Goal: Task Accomplishment & Management: Use online tool/utility

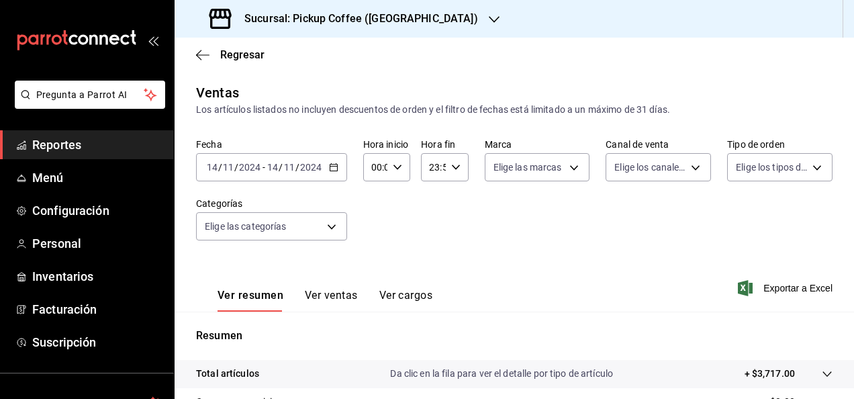
scroll to position [244, 0]
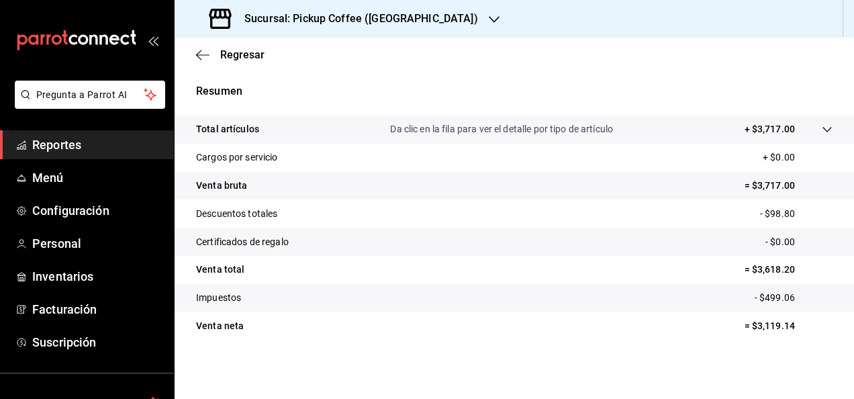
click at [363, 21] on h3 "Sucursal: Pickup Coffee ([GEOGRAPHIC_DATA])" at bounding box center [356, 19] width 244 height 16
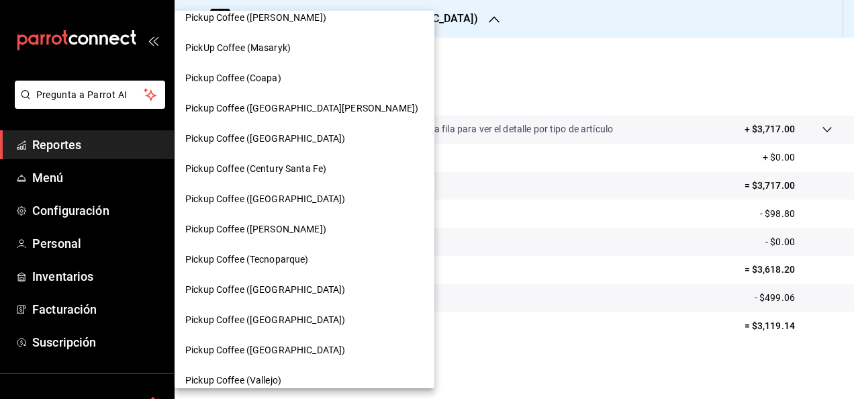
scroll to position [202, 0]
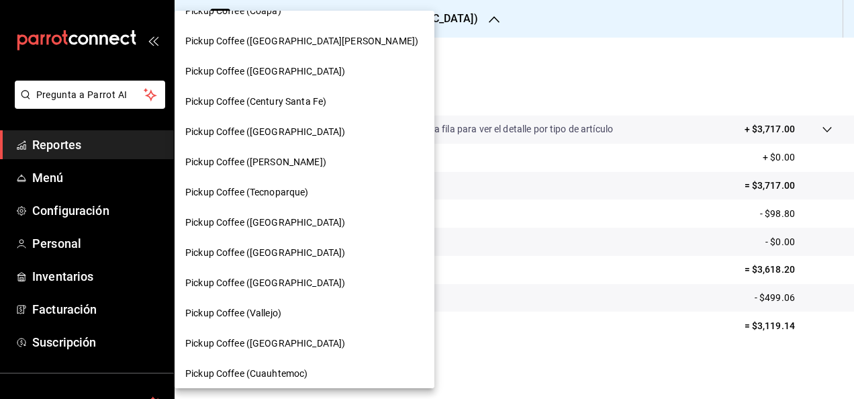
click at [322, 253] on div "Pickup Coffee ([GEOGRAPHIC_DATA])" at bounding box center [304, 253] width 238 height 14
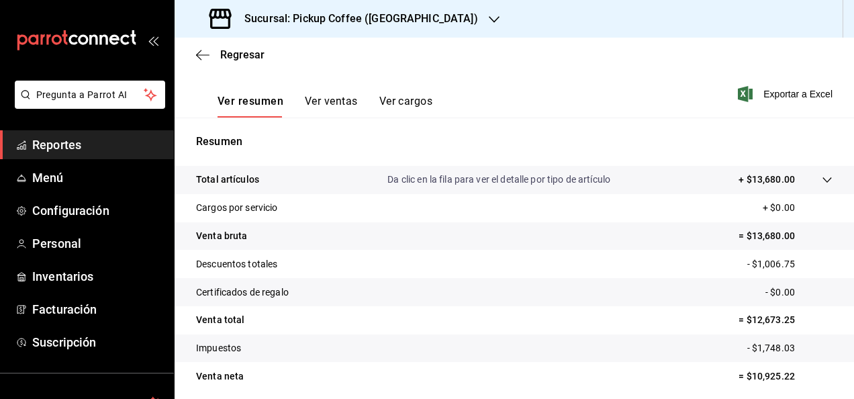
scroll to position [244, 0]
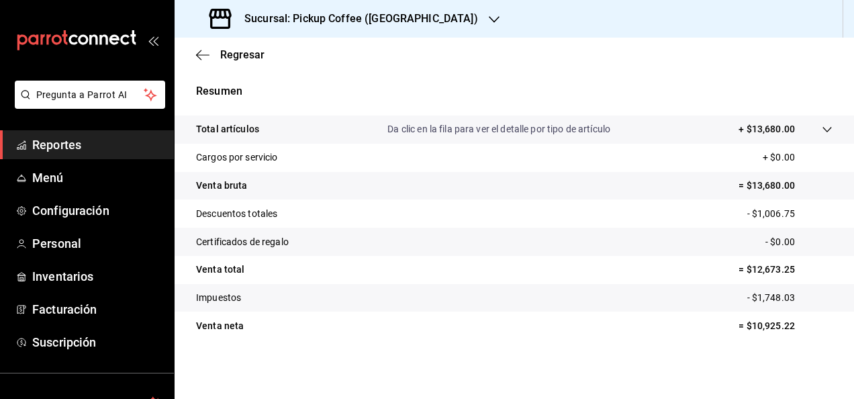
click at [553, 228] on tr "Certificados de regalo - $0.00" at bounding box center [515, 242] width 680 height 28
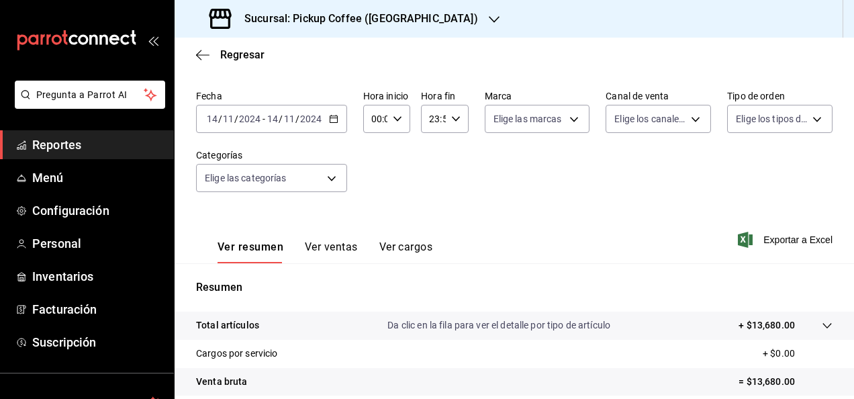
scroll to position [0, 0]
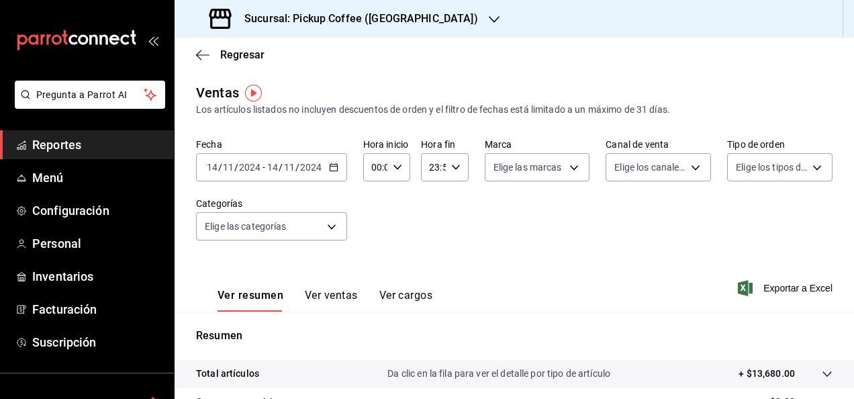
click at [333, 163] on icon "button" at bounding box center [333, 167] width 9 height 9
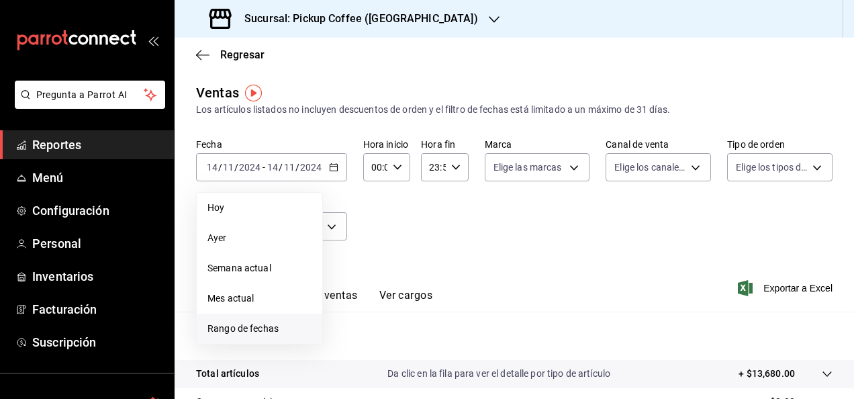
click at [272, 322] on span "Rango de fechas" at bounding box center [260, 329] width 104 height 14
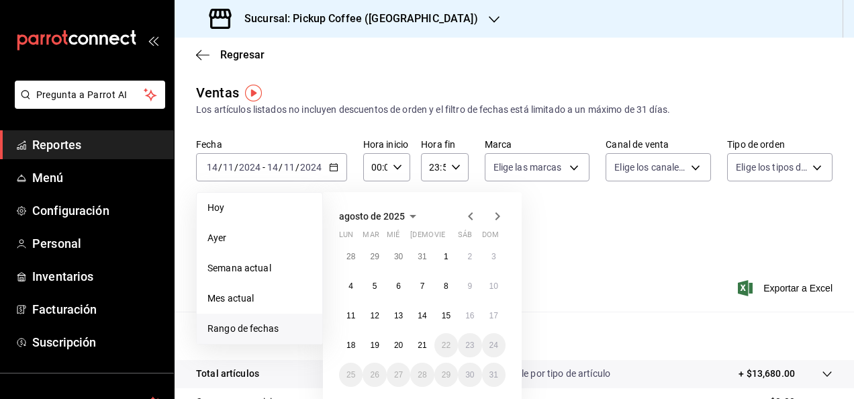
click at [470, 214] on icon "button" at bounding box center [470, 216] width 5 height 8
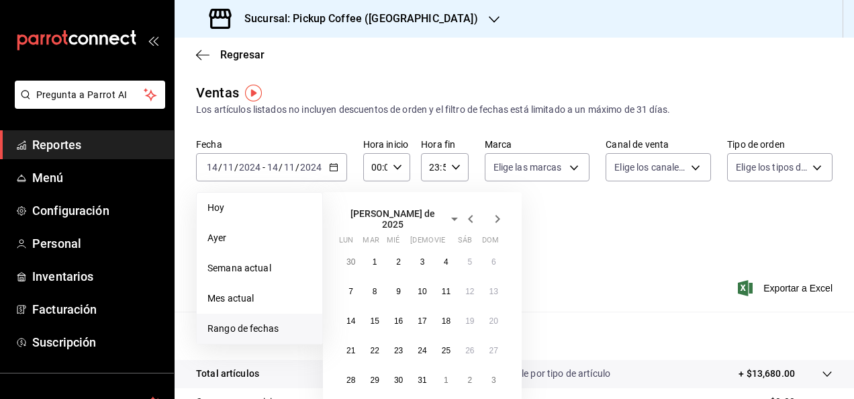
click at [470, 215] on icon "button" at bounding box center [470, 219] width 5 height 8
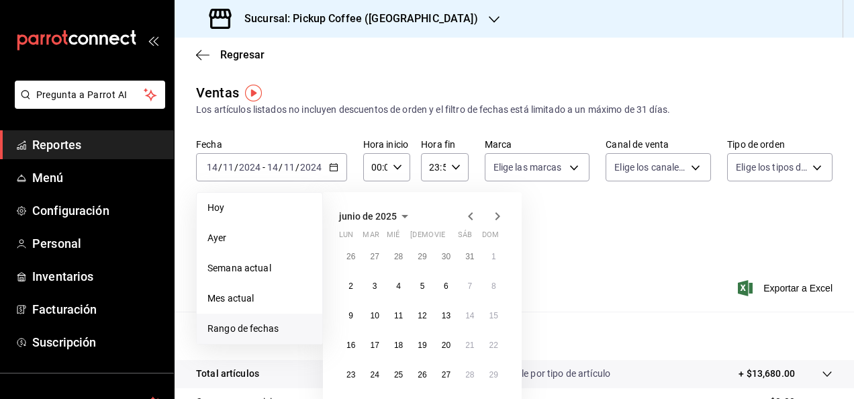
click at [470, 214] on icon "button" at bounding box center [471, 216] width 16 height 16
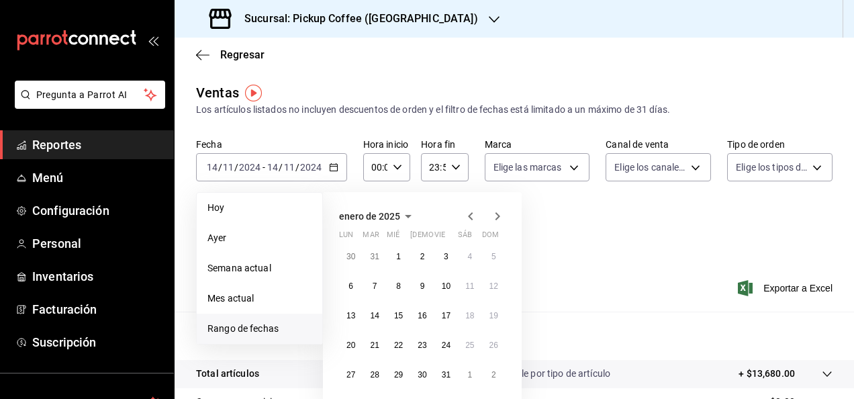
click at [470, 214] on icon "button" at bounding box center [471, 216] width 16 height 16
click at [497, 217] on icon "button" at bounding box center [498, 216] width 16 height 16
click at [369, 346] on button "19" at bounding box center [375, 345] width 24 height 24
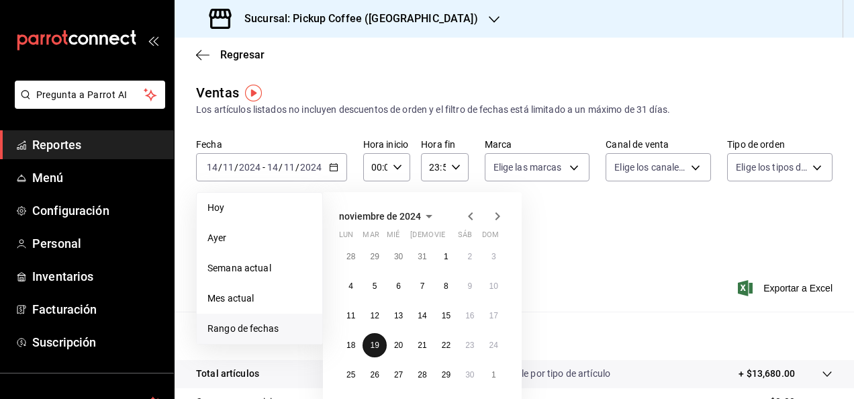
click at [369, 346] on button "19" at bounding box center [375, 345] width 24 height 24
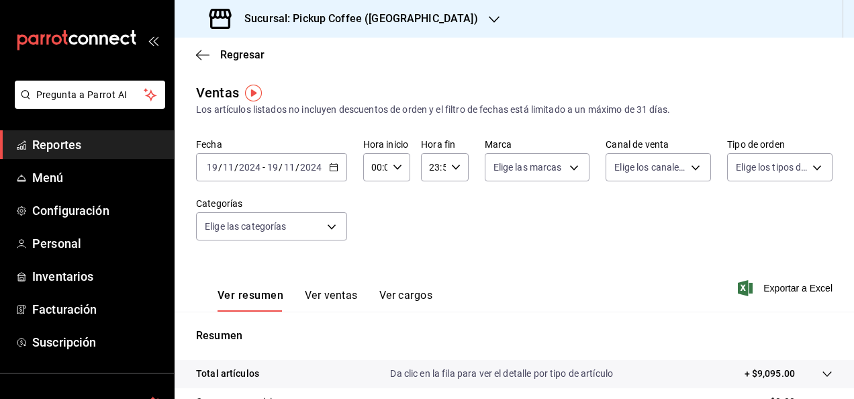
click at [648, 235] on div "Fecha [DATE] [DATE] - [DATE] [DATE] Hora inicio 00:00 Hora inicio Hora fin 23:5…" at bounding box center [514, 197] width 637 height 118
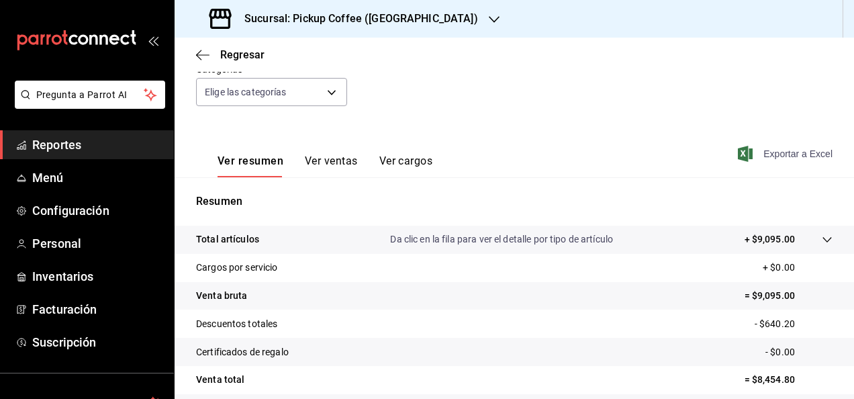
click at [778, 154] on span "Exportar a Excel" at bounding box center [787, 154] width 92 height 16
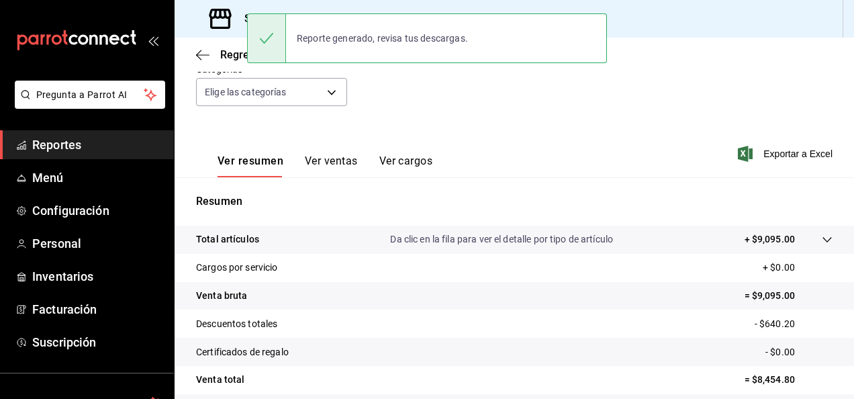
click at [446, 147] on div "Ver resumen Ver ventas Ver cargos Exportar a Excel" at bounding box center [515, 149] width 680 height 55
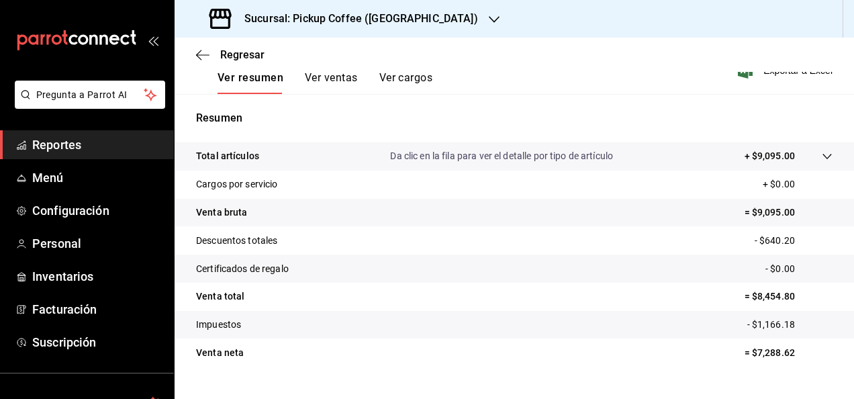
scroll to position [220, 0]
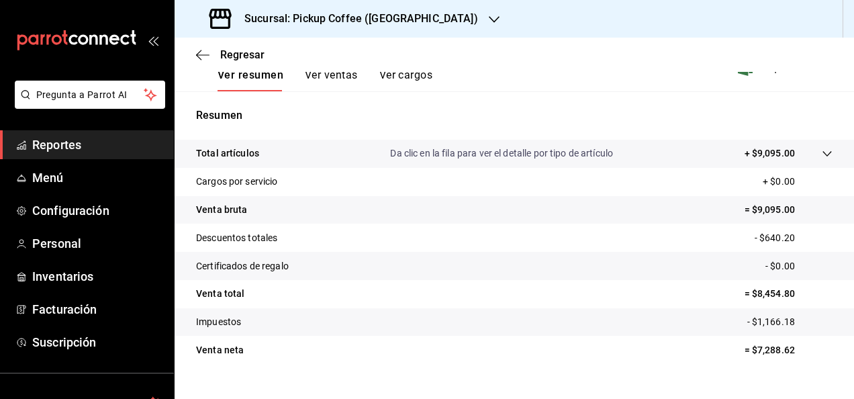
click at [489, 16] on icon "button" at bounding box center [494, 19] width 11 height 7
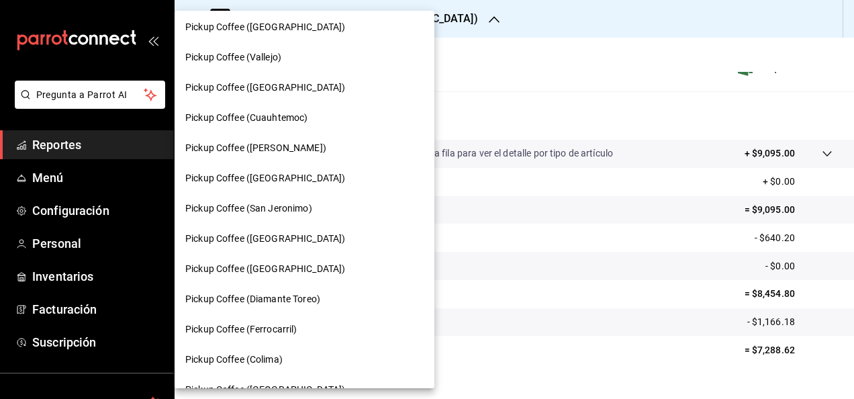
scroll to position [470, 0]
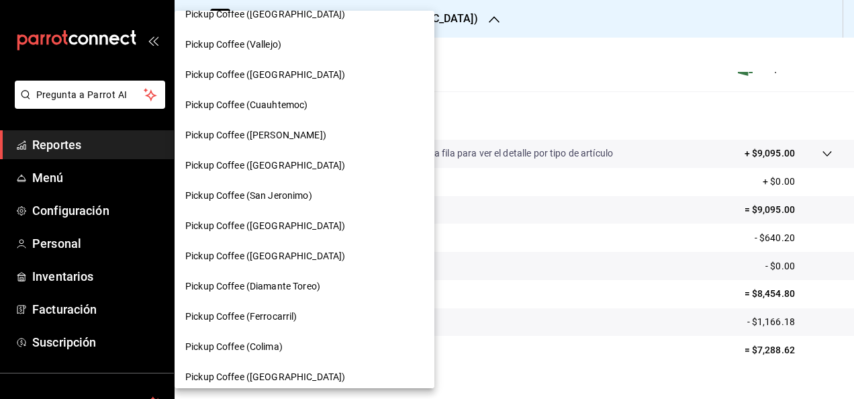
click at [304, 193] on span "Pickup Coffee (San Jeronimo)" at bounding box center [248, 196] width 127 height 14
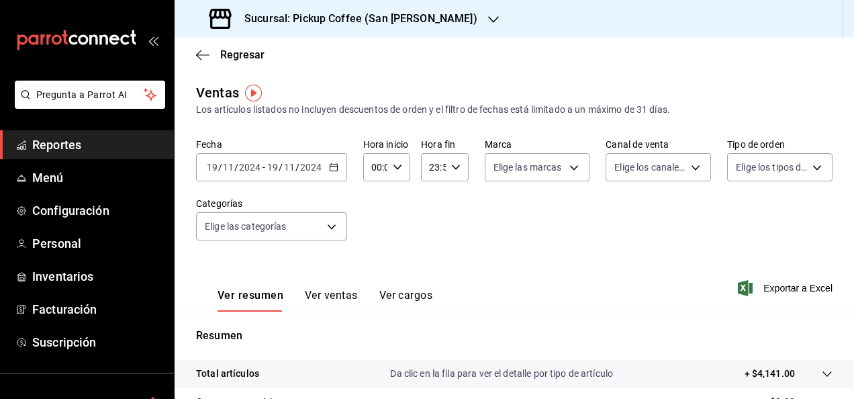
click at [337, 165] on icon "button" at bounding box center [333, 167] width 9 height 9
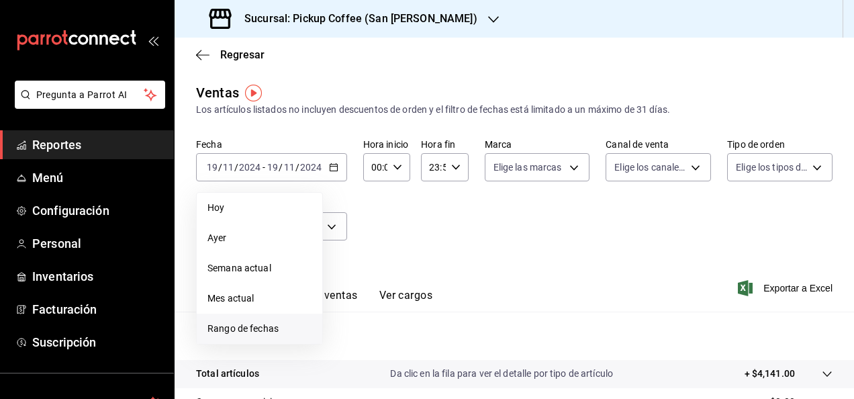
click at [277, 330] on span "Rango de fechas" at bounding box center [260, 329] width 104 height 14
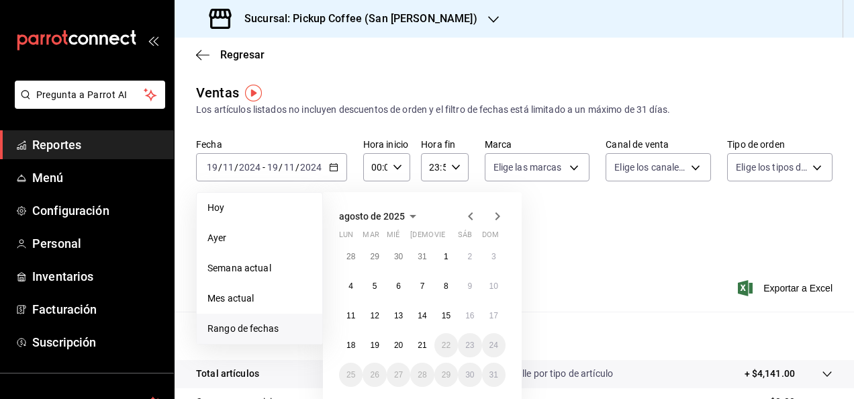
click at [473, 215] on icon "button" at bounding box center [471, 216] width 16 height 16
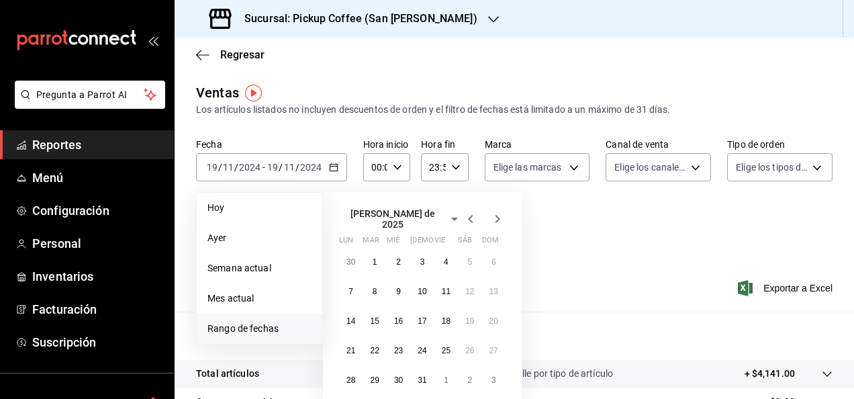
click at [473, 215] on icon "button" at bounding box center [471, 219] width 16 height 16
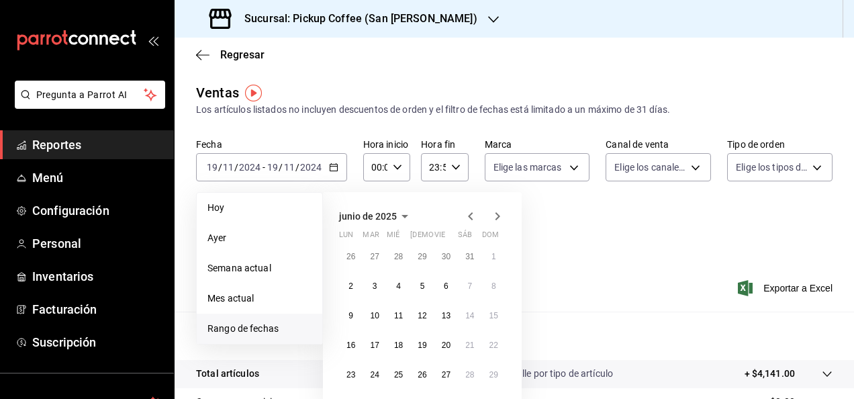
click at [473, 215] on icon "button" at bounding box center [471, 216] width 16 height 16
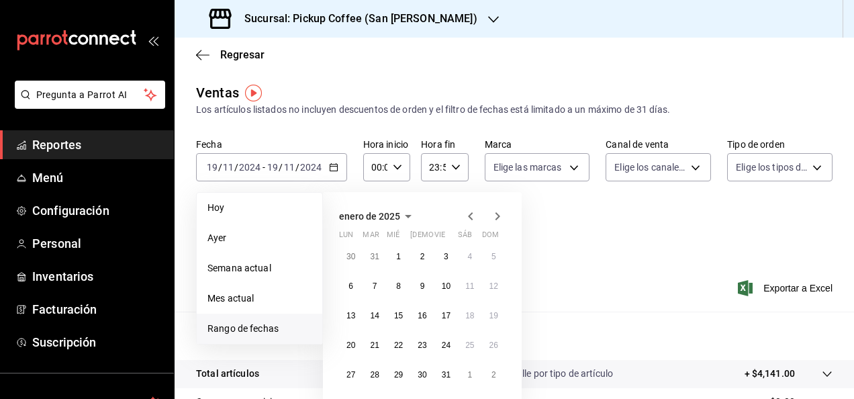
click at [473, 215] on icon "button" at bounding box center [471, 216] width 16 height 16
click at [399, 344] on abbr "20" at bounding box center [398, 345] width 9 height 9
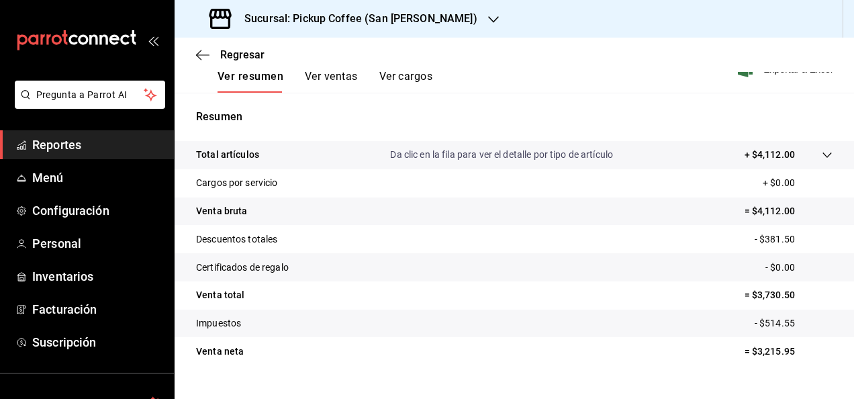
scroll to position [85, 0]
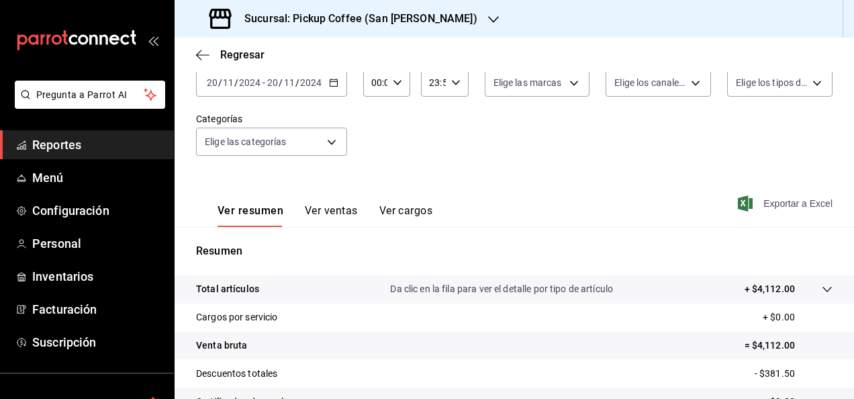
click at [771, 199] on span "Exportar a Excel" at bounding box center [787, 203] width 92 height 16
click at [459, 157] on div "Fecha [DATE] [DATE] - [DATE] [DATE] Hora inicio 00:00 Hora inicio Hora fin 23:5…" at bounding box center [514, 113] width 637 height 118
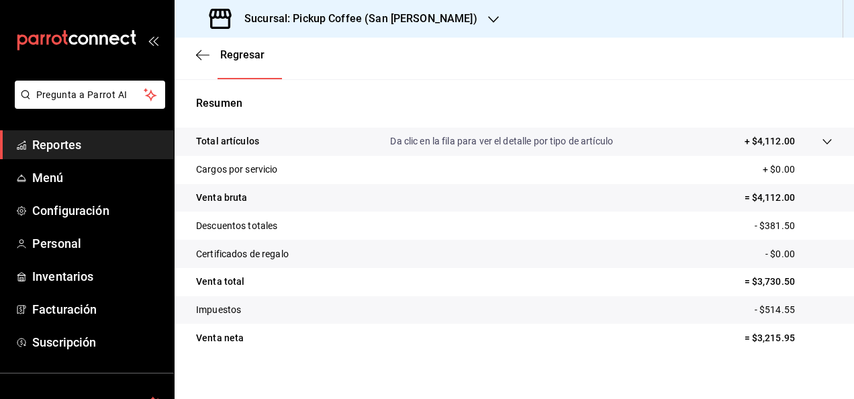
scroll to position [244, 0]
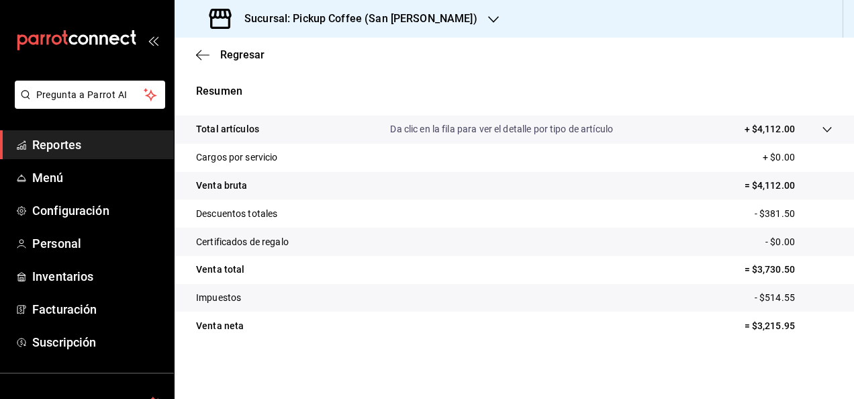
click at [395, 23] on h3 "Sucursal: Pickup Coffee (San [PERSON_NAME])" at bounding box center [356, 19] width 244 height 16
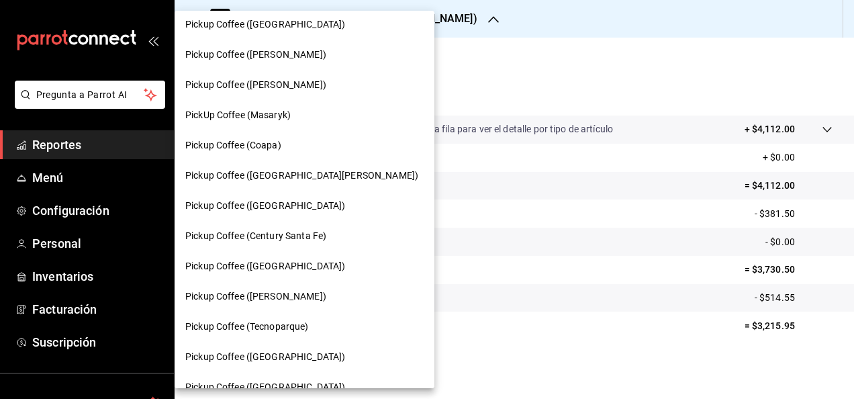
scroll to position [134, 0]
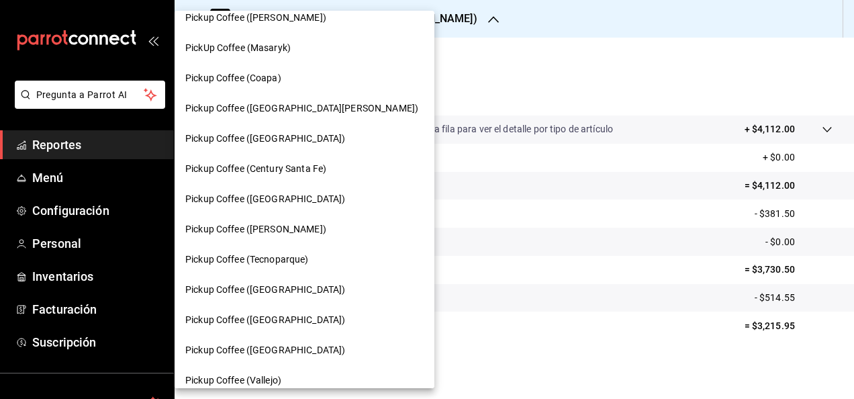
click at [292, 200] on div "Pickup Coffee ([GEOGRAPHIC_DATA])" at bounding box center [304, 199] width 238 height 14
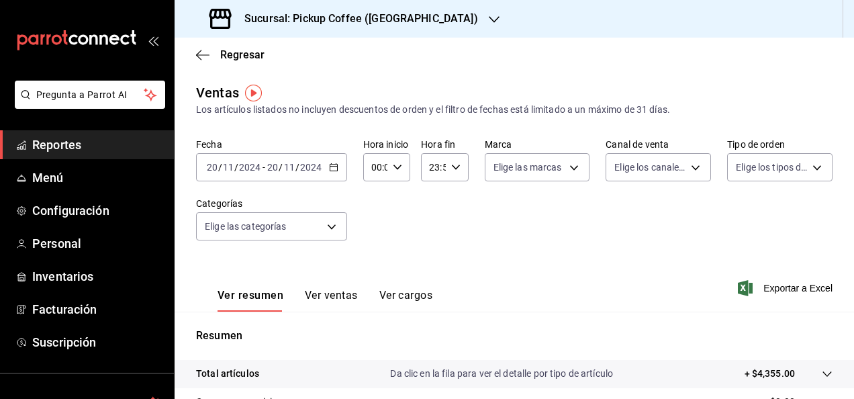
click at [332, 165] on icon "button" at bounding box center [333, 167] width 9 height 9
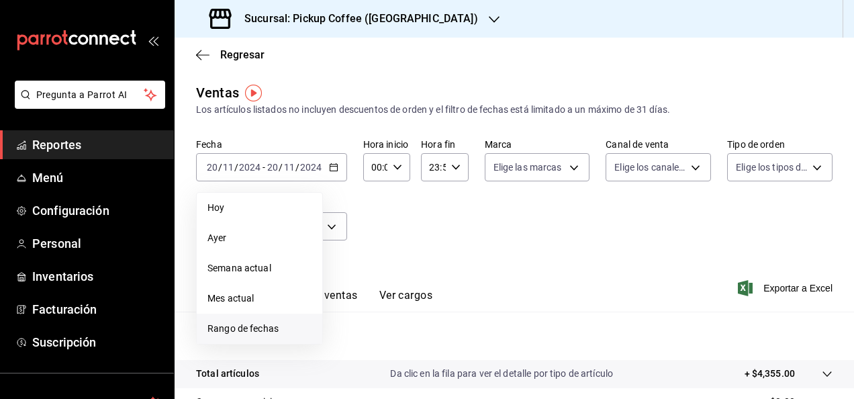
click at [271, 328] on span "Rango de fechas" at bounding box center [260, 329] width 104 height 14
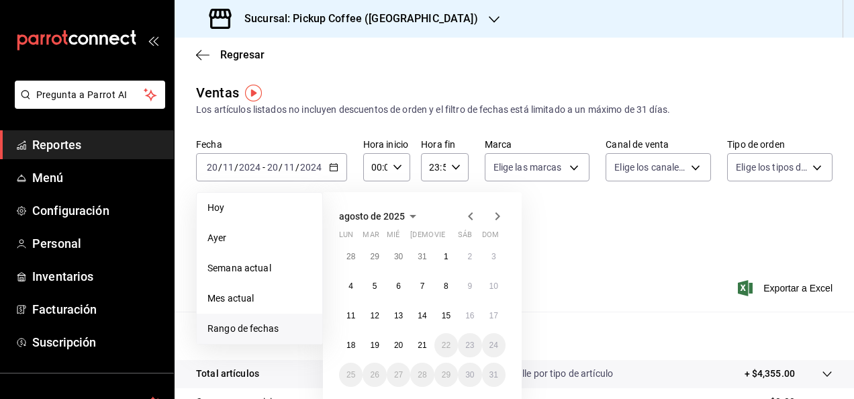
click at [469, 219] on icon "button" at bounding box center [471, 216] width 16 height 16
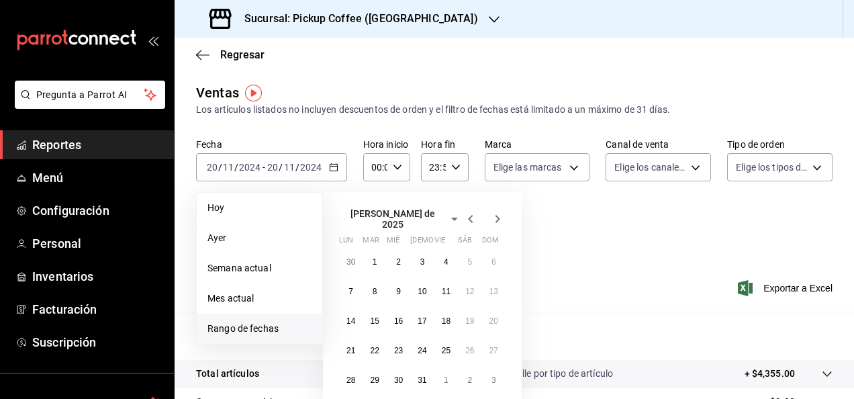
click at [469, 219] on icon "button" at bounding box center [471, 219] width 16 height 16
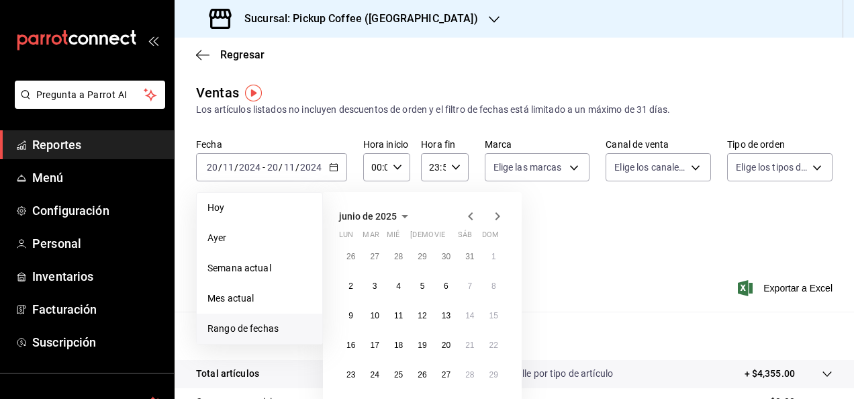
click at [469, 219] on icon "button" at bounding box center [471, 216] width 16 height 16
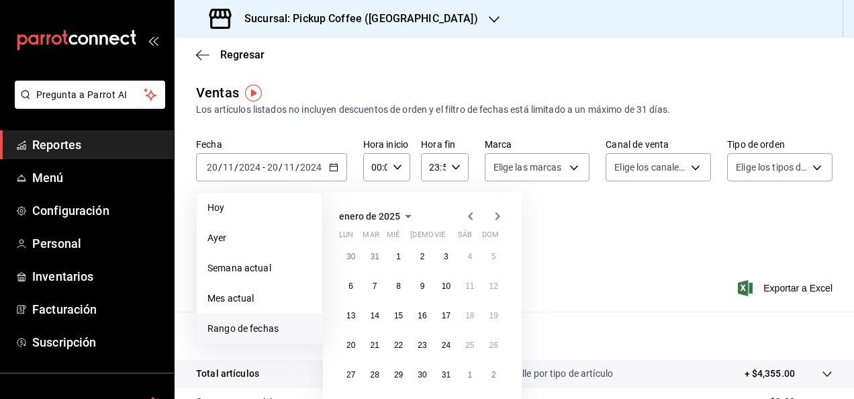
click at [469, 219] on icon "button" at bounding box center [471, 216] width 16 height 16
click at [496, 214] on icon "button" at bounding box center [498, 216] width 16 height 16
click at [396, 289] on abbr "4" at bounding box center [398, 285] width 5 height 9
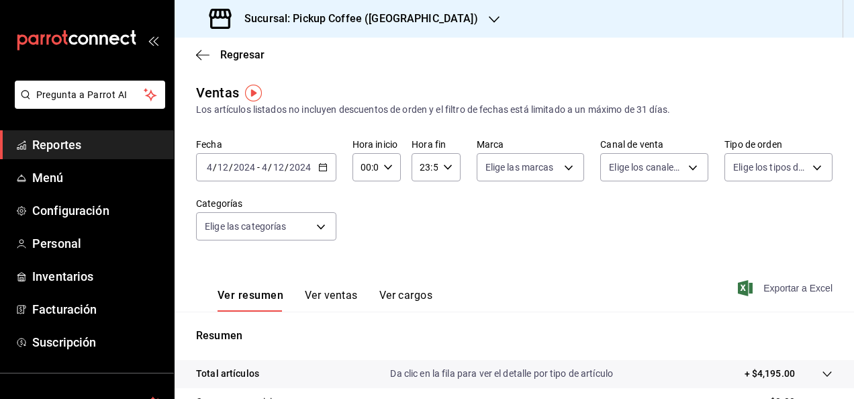
click at [761, 290] on span "Exportar a Excel" at bounding box center [787, 288] width 92 height 16
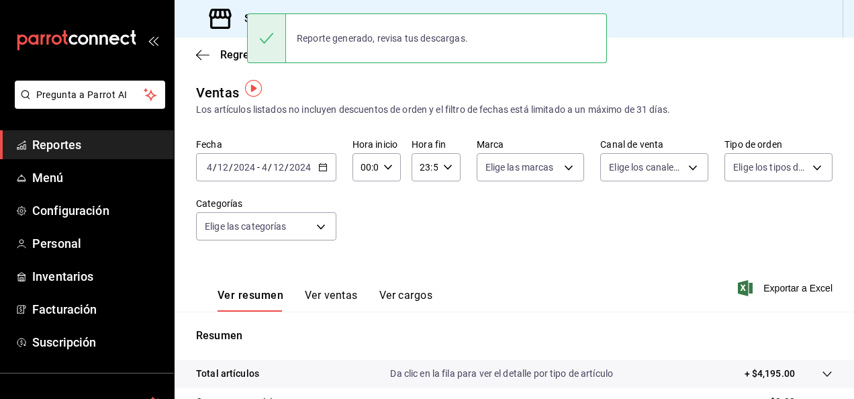
scroll to position [67, 0]
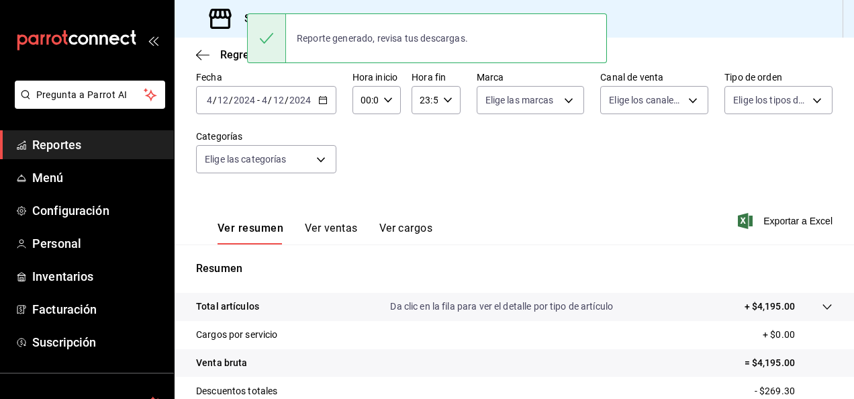
click at [400, 191] on div "Ver resumen Ver ventas Ver cargos Exportar a Excel" at bounding box center [515, 216] width 680 height 55
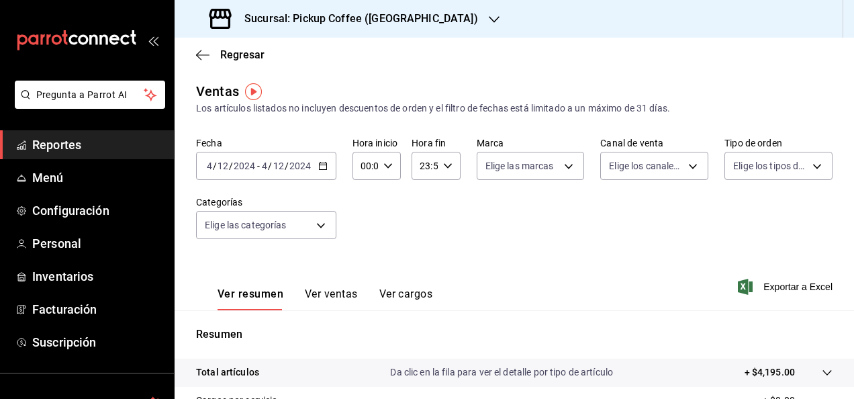
scroll to position [0, 0]
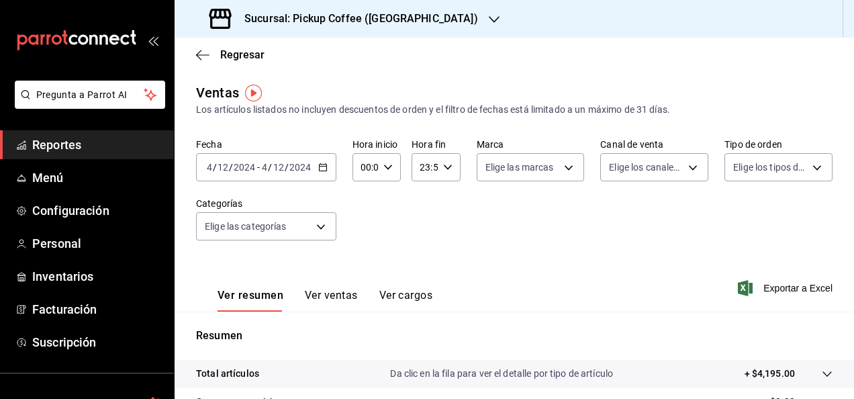
click at [319, 169] on \(Stroke\) "button" at bounding box center [323, 167] width 8 height 7
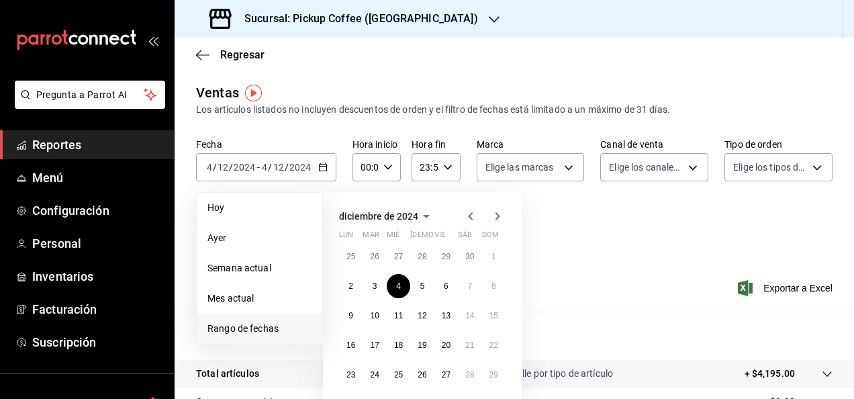
click at [398, 26] on h3 "Sucursal: Pickup Coffee ([GEOGRAPHIC_DATA])" at bounding box center [356, 19] width 244 height 16
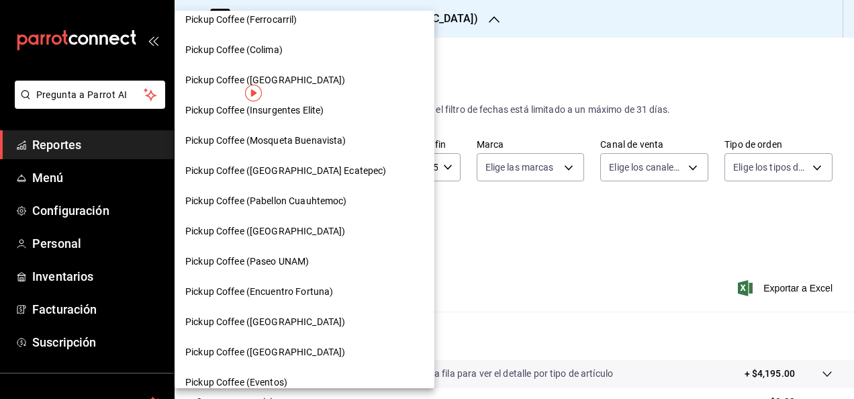
scroll to position [782, 0]
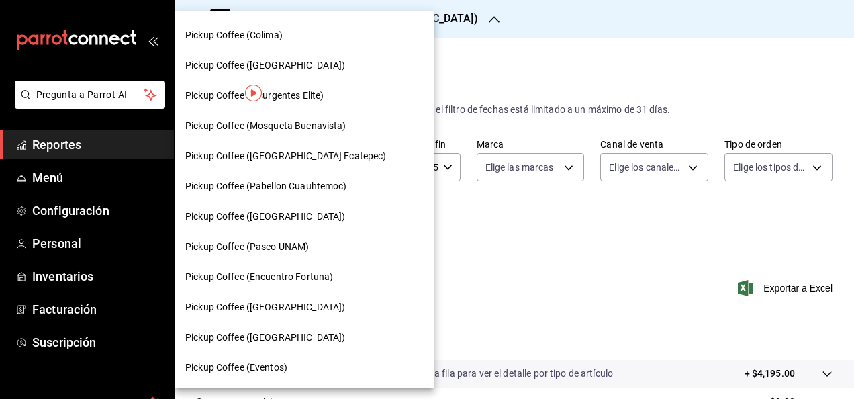
click at [305, 43] on div "Pickup Coffee (Colima)" at bounding box center [305, 35] width 260 height 30
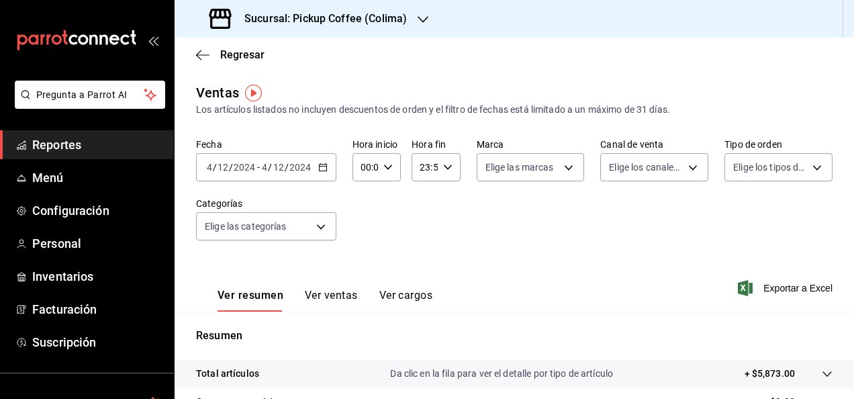
click at [320, 165] on icon "button" at bounding box center [322, 167] width 9 height 9
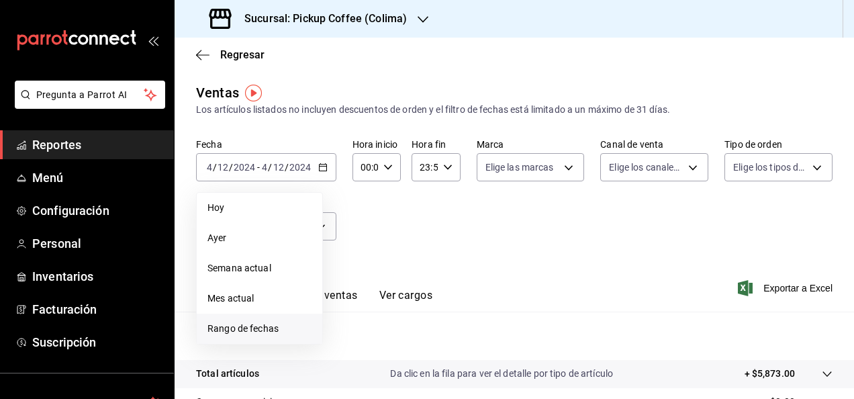
click at [246, 329] on span "Rango de fechas" at bounding box center [260, 329] width 104 height 14
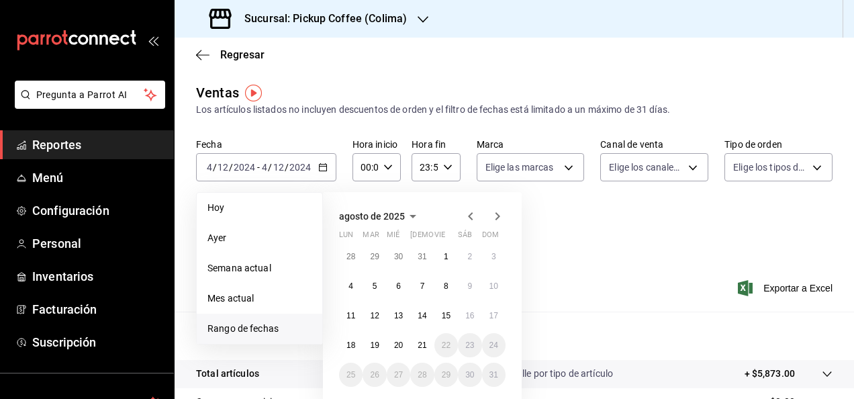
click at [470, 216] on icon "button" at bounding box center [470, 216] width 5 height 8
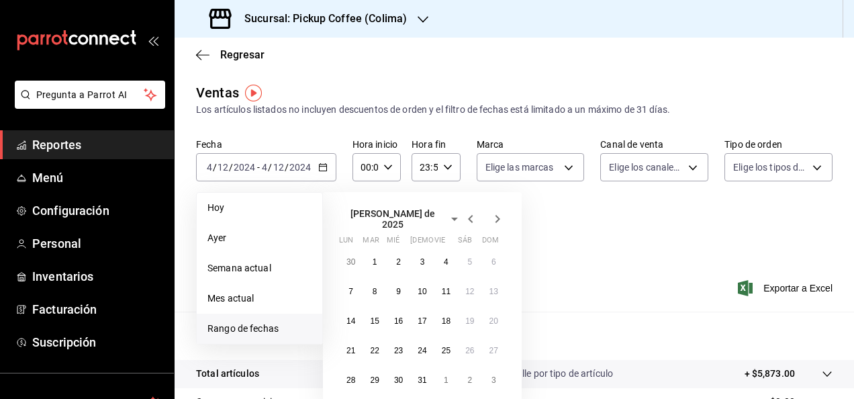
click at [470, 216] on icon "button" at bounding box center [470, 219] width 5 height 8
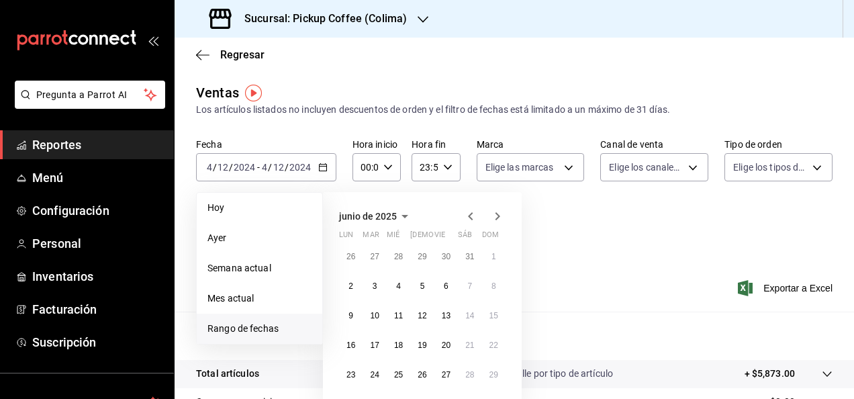
click at [470, 216] on icon "button" at bounding box center [470, 216] width 5 height 8
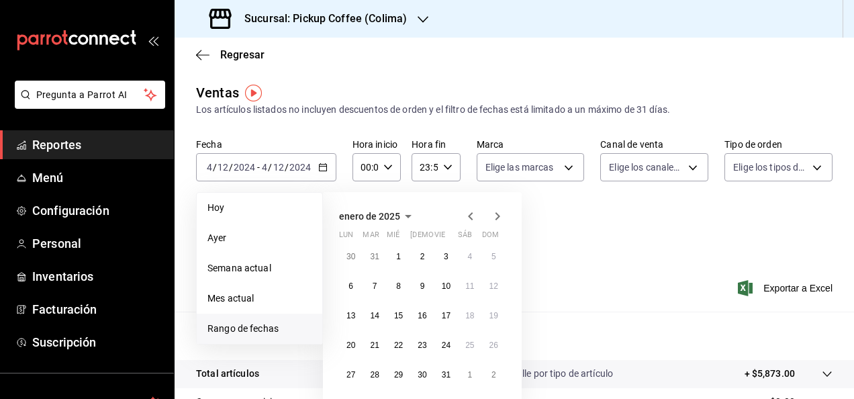
click at [470, 216] on icon "button" at bounding box center [470, 216] width 5 height 8
click at [355, 318] on button "9" at bounding box center [351, 316] width 24 height 24
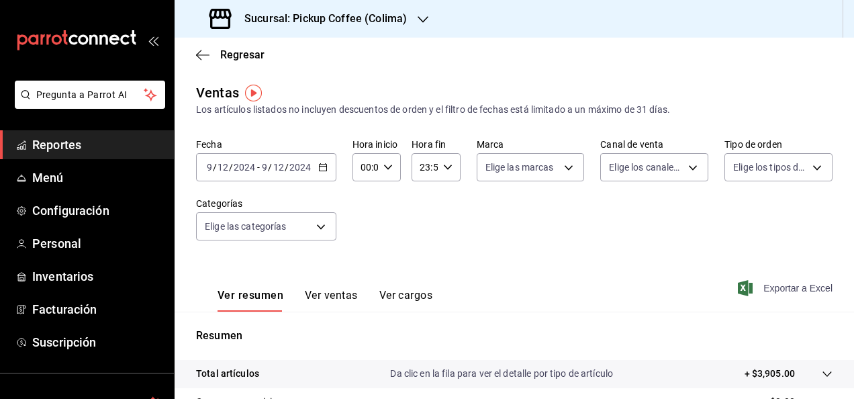
click at [771, 287] on span "Exportar a Excel" at bounding box center [787, 288] width 92 height 16
click at [379, 7] on div "Sucursal: Pickup Coffee (Colima)" at bounding box center [309, 19] width 249 height 38
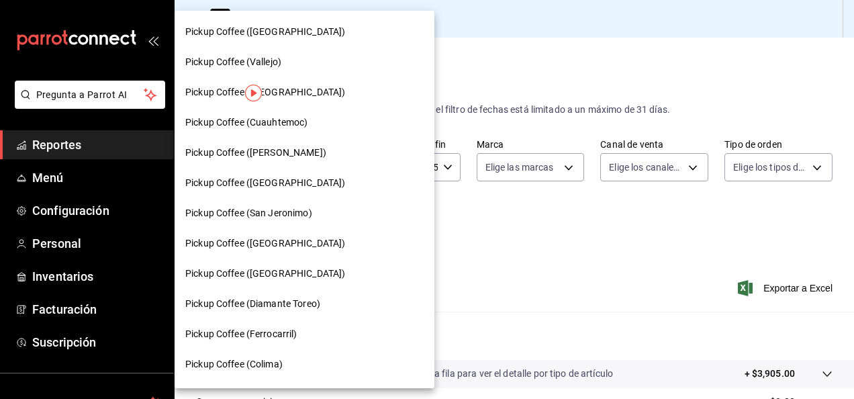
scroll to position [470, 0]
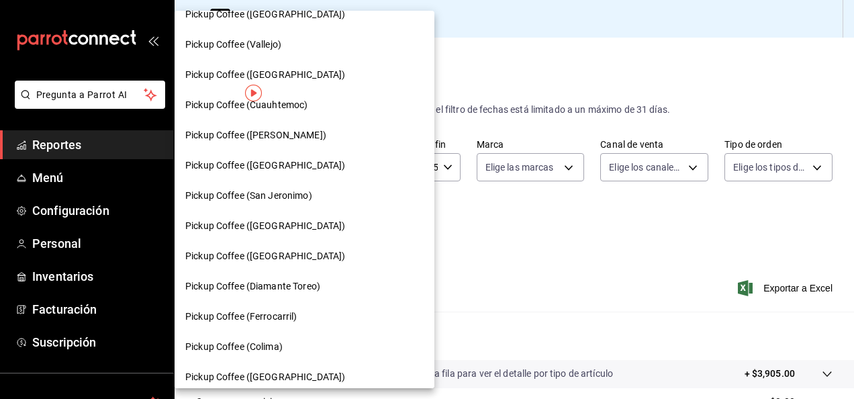
click at [298, 140] on span "Pickup Coffee ([PERSON_NAME])" at bounding box center [255, 135] width 141 height 14
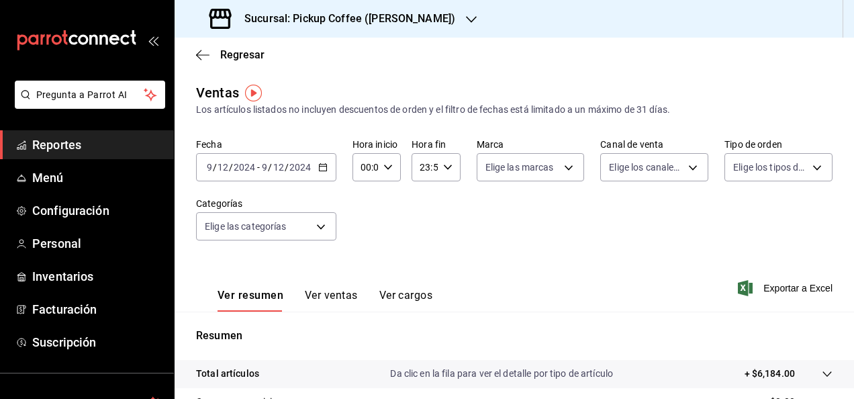
click at [319, 162] on div "[DATE] [DATE] - [DATE] [DATE]" at bounding box center [266, 167] width 140 height 28
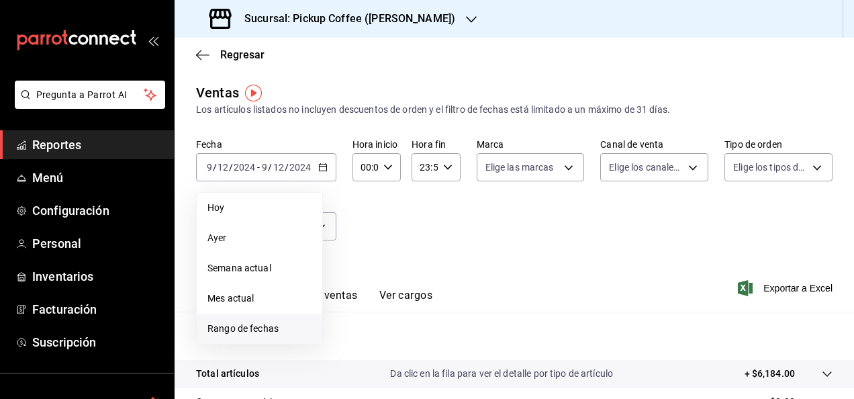
click at [265, 326] on span "Rango de fechas" at bounding box center [260, 329] width 104 height 14
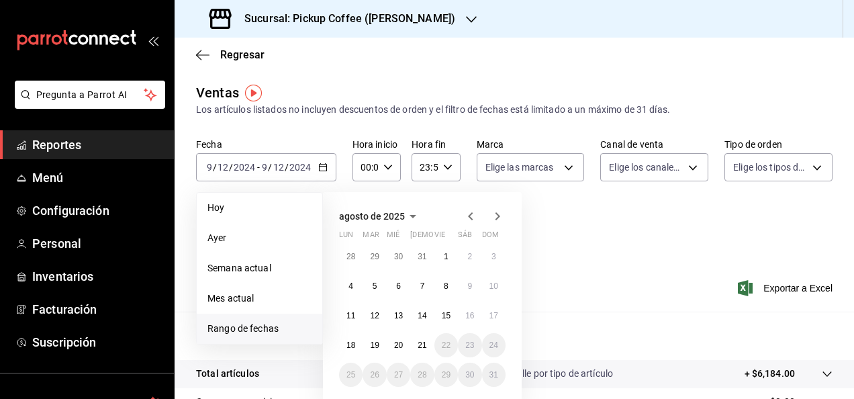
click at [469, 214] on icon "button" at bounding box center [471, 216] width 16 height 16
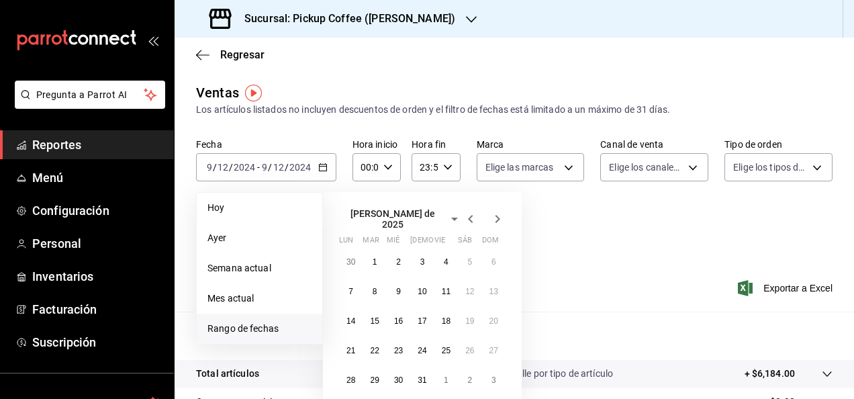
click at [469, 214] on icon "button" at bounding box center [471, 219] width 16 height 16
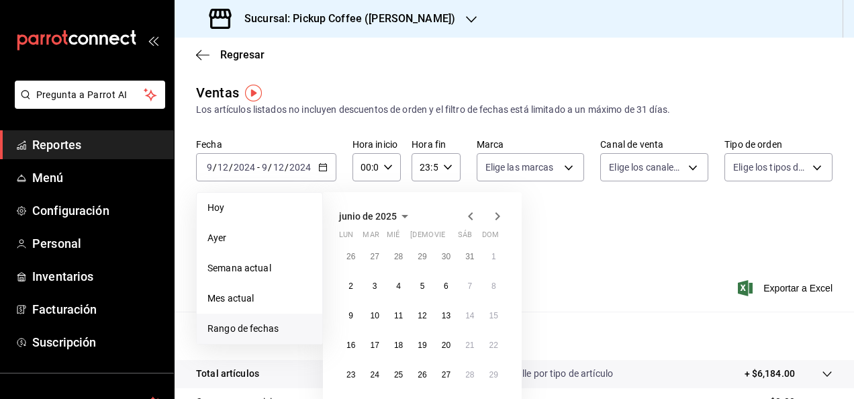
click at [469, 214] on icon "button" at bounding box center [471, 216] width 16 height 16
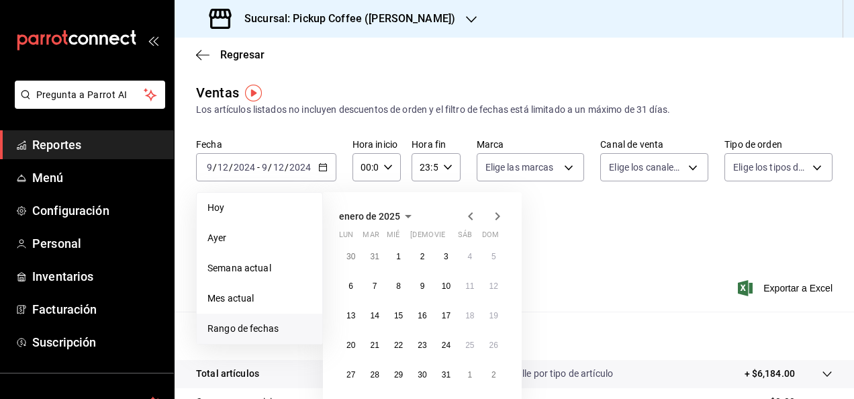
click at [469, 214] on icon "button" at bounding box center [471, 216] width 16 height 16
click at [371, 313] on abbr "10" at bounding box center [374, 315] width 9 height 9
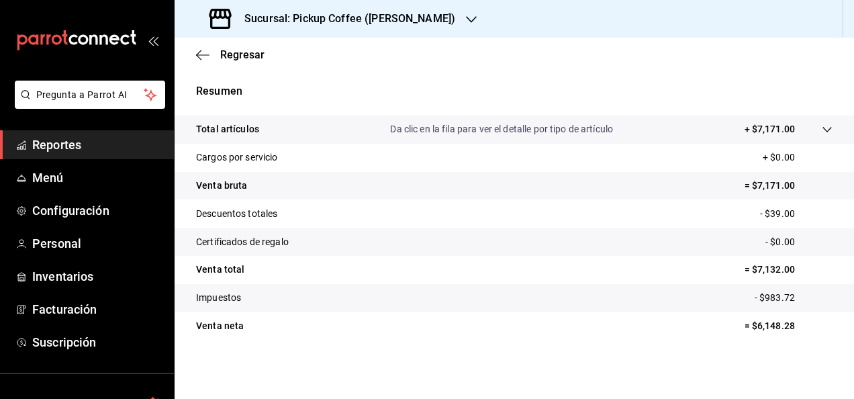
scroll to position [110, 0]
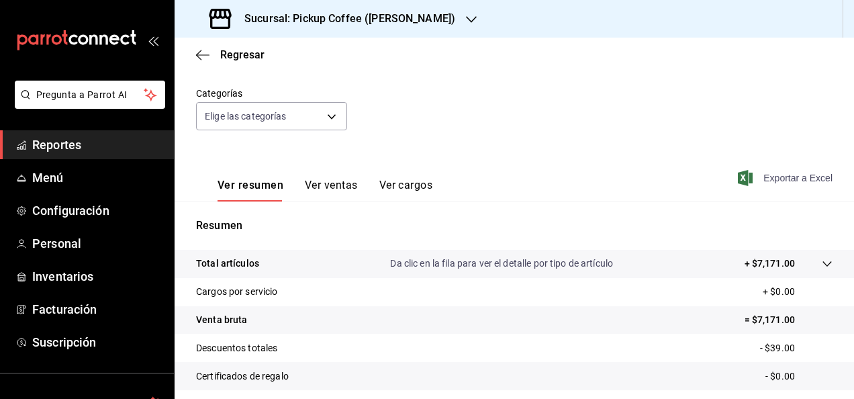
click at [781, 181] on span "Exportar a Excel" at bounding box center [787, 178] width 92 height 16
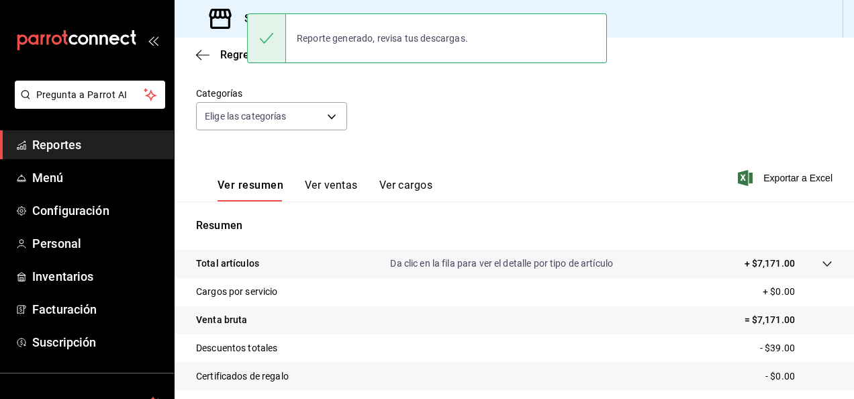
click at [490, 139] on div "Fecha [DATE] [DATE] - [DATE] [DATE] Hora inicio 00:00 Hora inicio Hora fin 23:5…" at bounding box center [514, 87] width 637 height 118
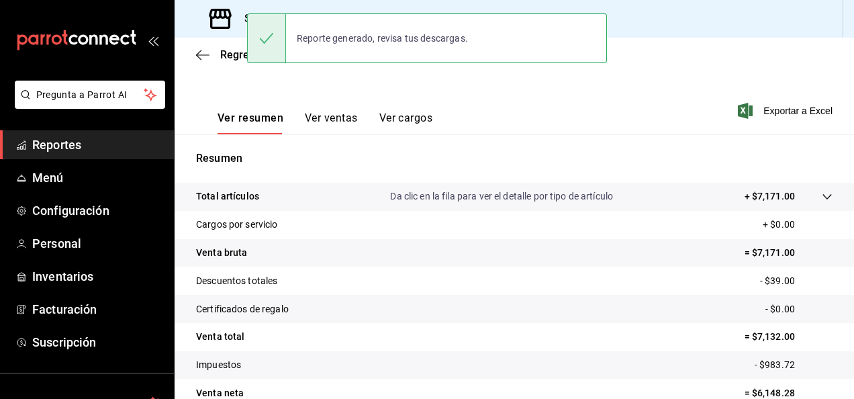
scroll to position [244, 0]
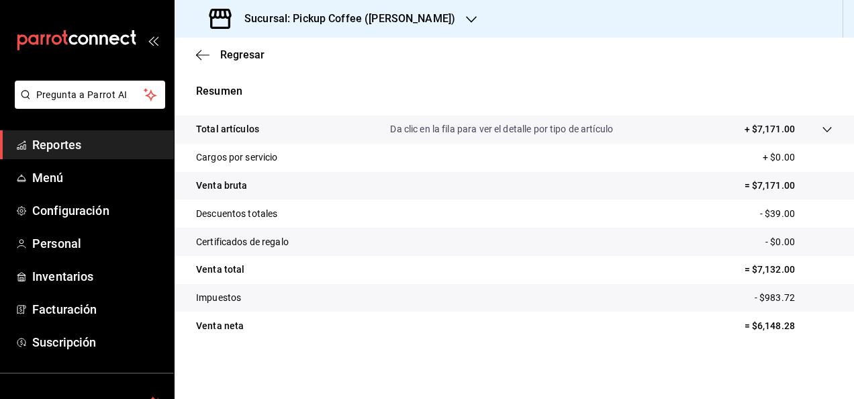
click at [387, 12] on h3 "Sucursal: Pickup Coffee ([PERSON_NAME])" at bounding box center [345, 19] width 222 height 16
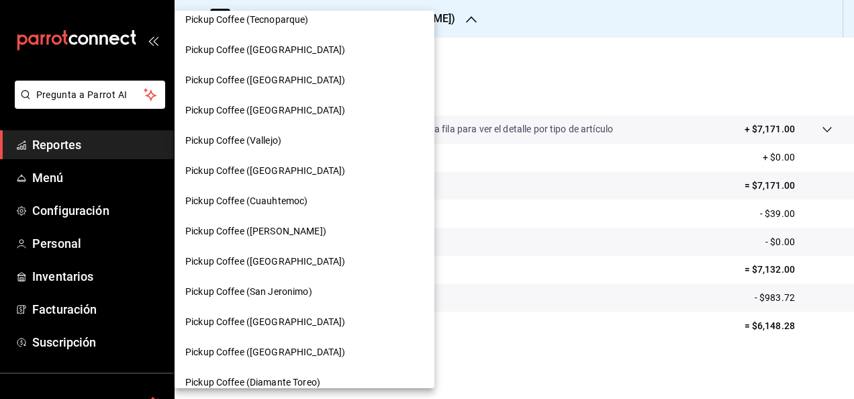
scroll to position [403, 0]
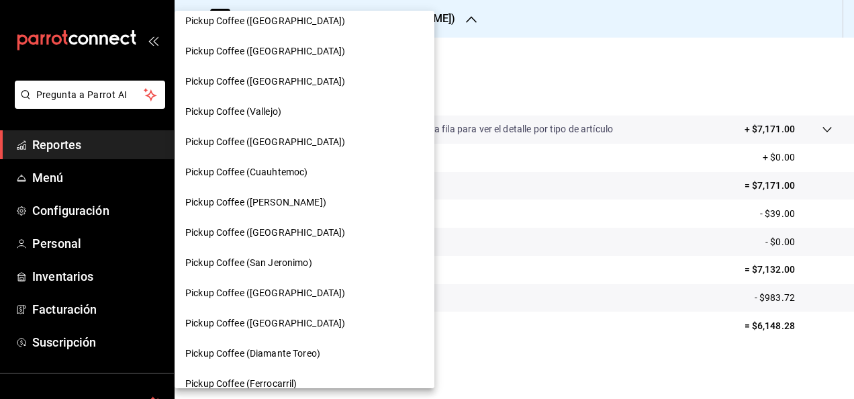
click at [310, 226] on div "Pickup Coffee ([GEOGRAPHIC_DATA])" at bounding box center [304, 233] width 238 height 14
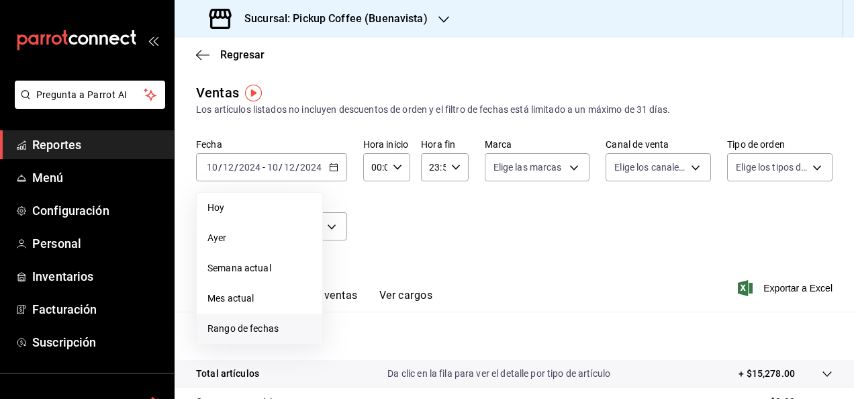
click at [276, 328] on span "Rango de fechas" at bounding box center [260, 329] width 104 height 14
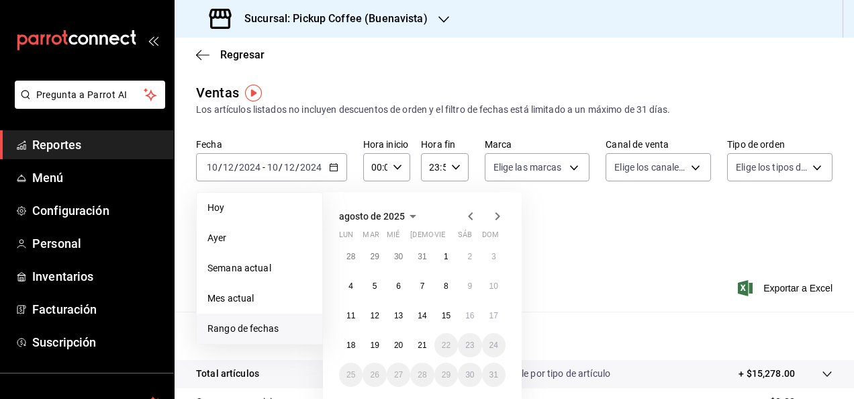
click at [470, 217] on icon "button" at bounding box center [470, 216] width 5 height 8
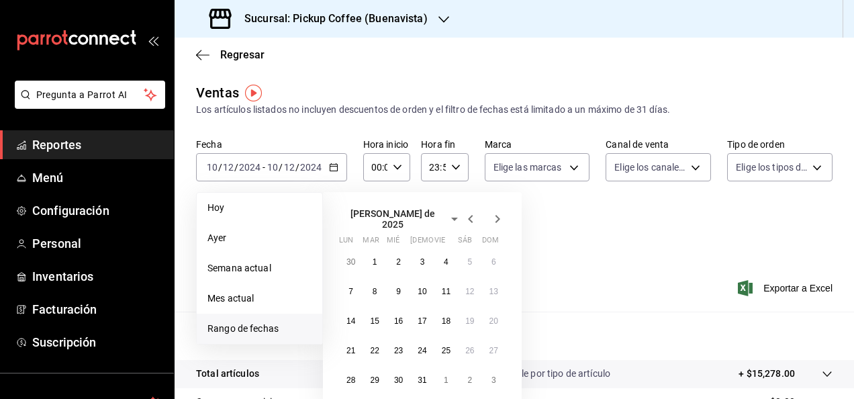
click at [470, 217] on icon "button" at bounding box center [470, 219] width 5 height 8
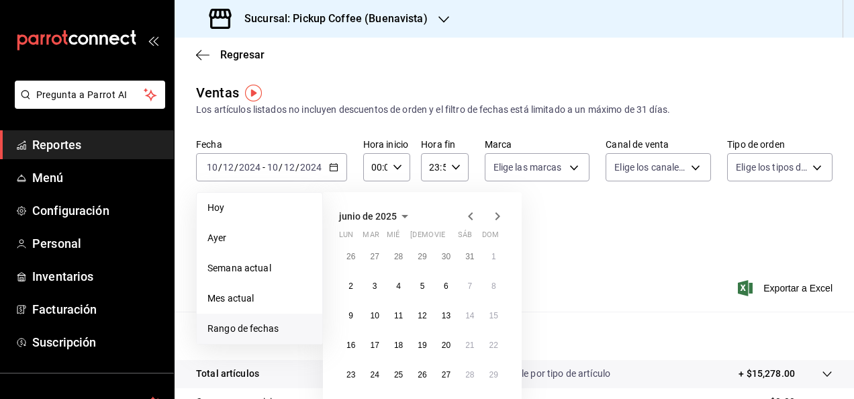
click at [470, 217] on icon "button" at bounding box center [470, 216] width 5 height 8
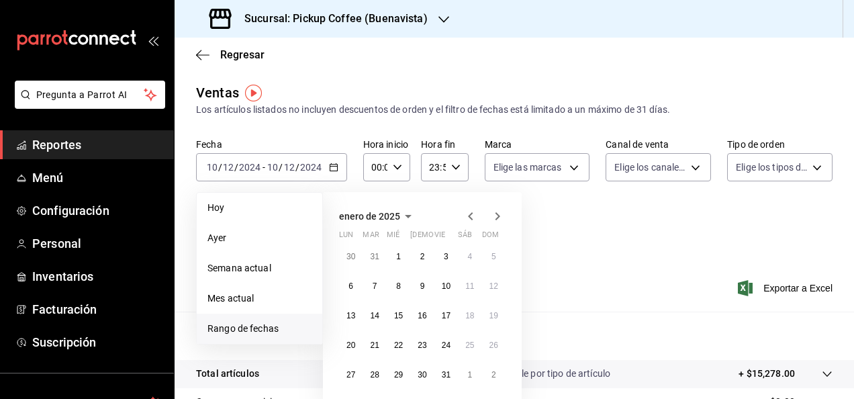
click at [470, 217] on icon "button" at bounding box center [470, 216] width 5 height 8
click at [406, 316] on button "11" at bounding box center [399, 316] width 24 height 24
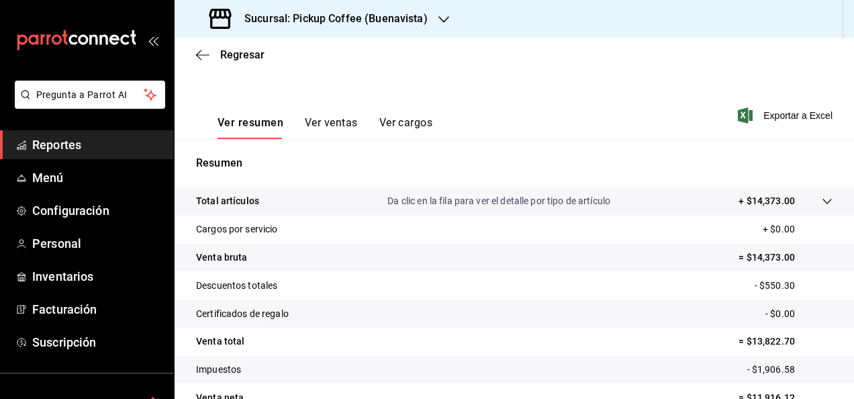
scroll to position [202, 0]
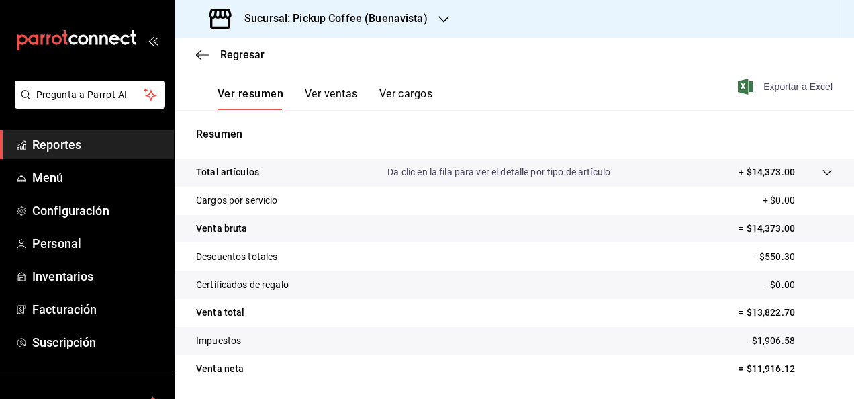
click at [783, 86] on span "Exportar a Excel" at bounding box center [787, 87] width 92 height 16
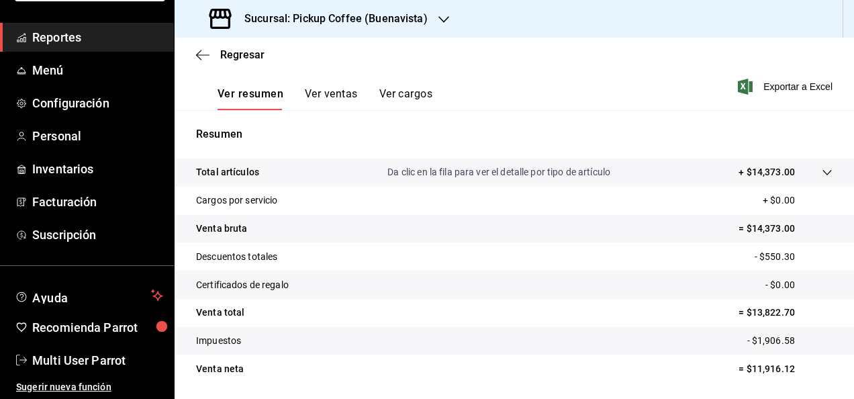
click at [527, 60] on div "Regresar" at bounding box center [515, 55] width 680 height 34
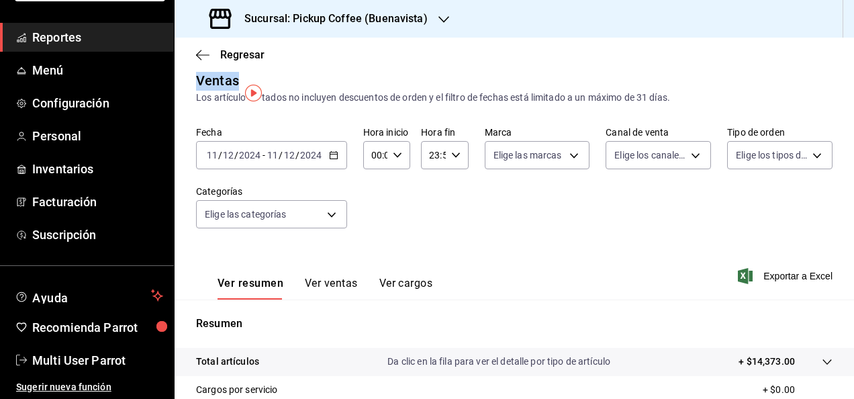
scroll to position [0, 0]
